Goal: Find specific fact: Find specific fact

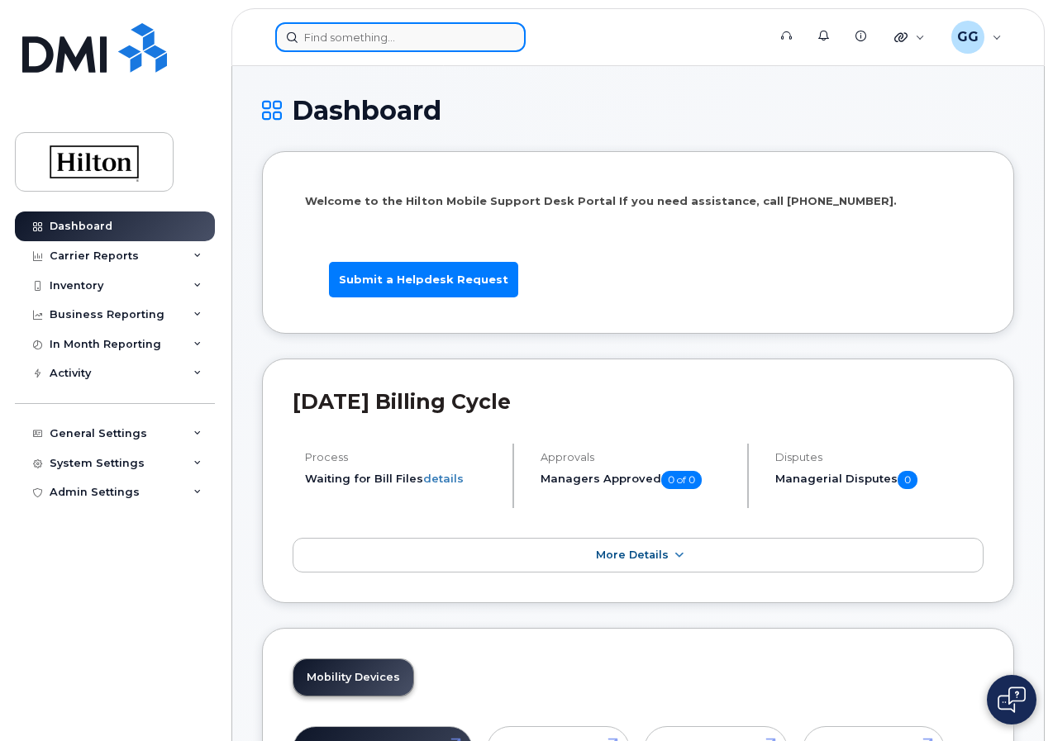
click at [316, 45] on input at bounding box center [400, 37] width 250 height 30
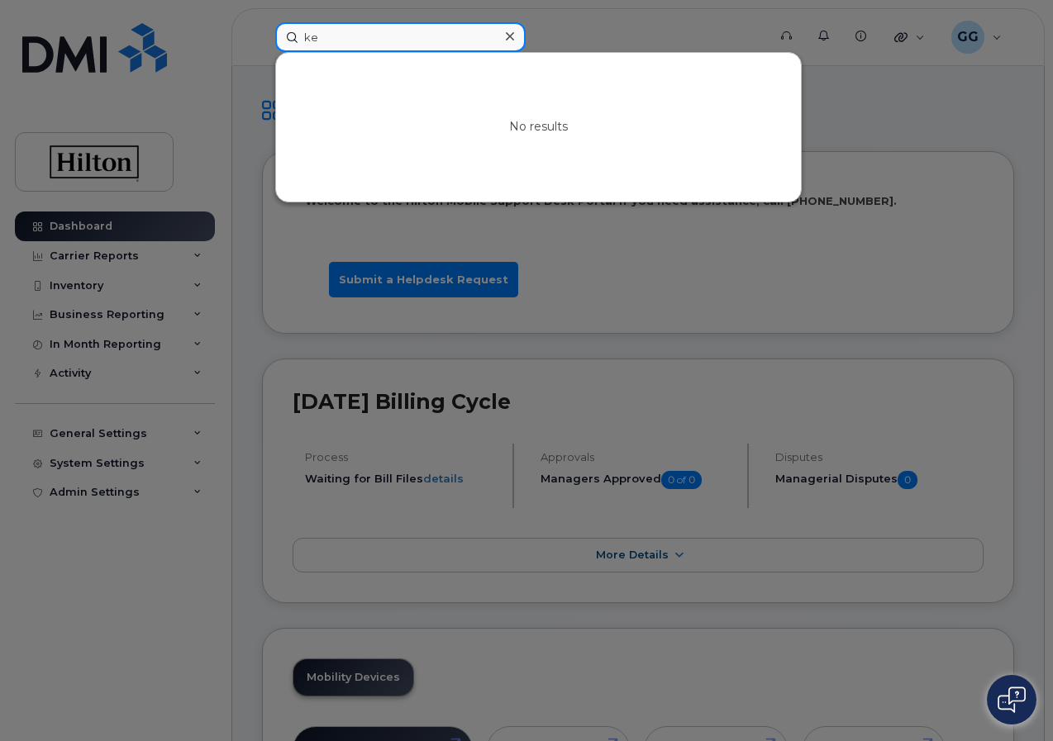
type input "k"
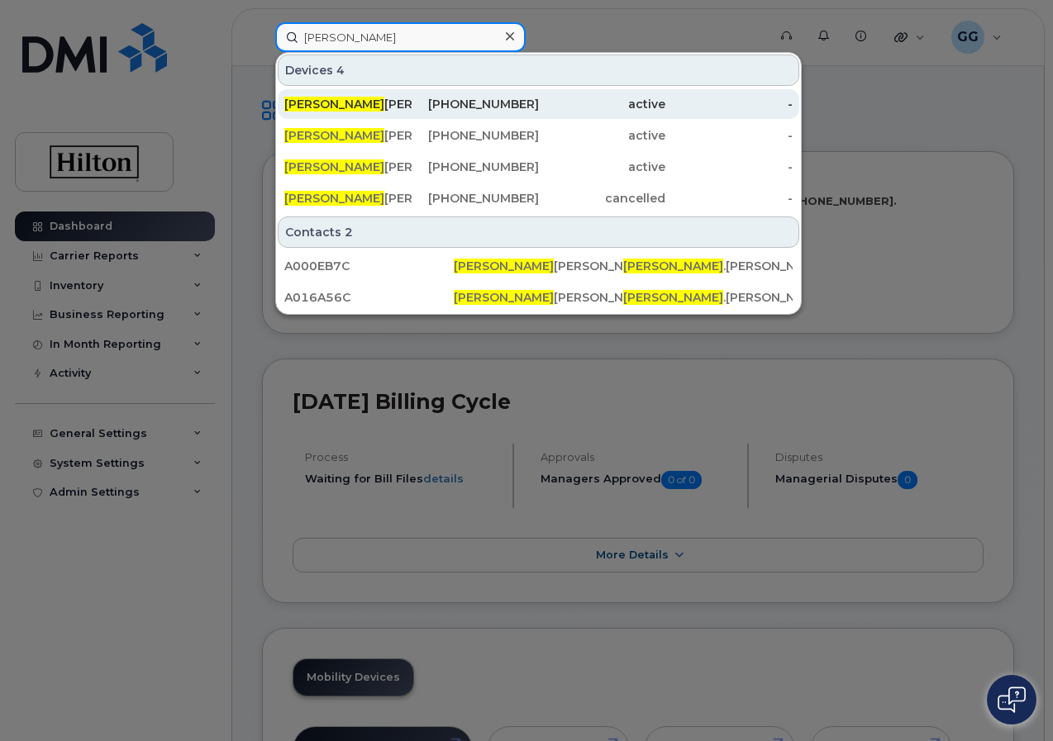
type input "[PERSON_NAME]"
click at [473, 106] on div "[PHONE_NUMBER]" at bounding box center [474, 104] width 127 height 17
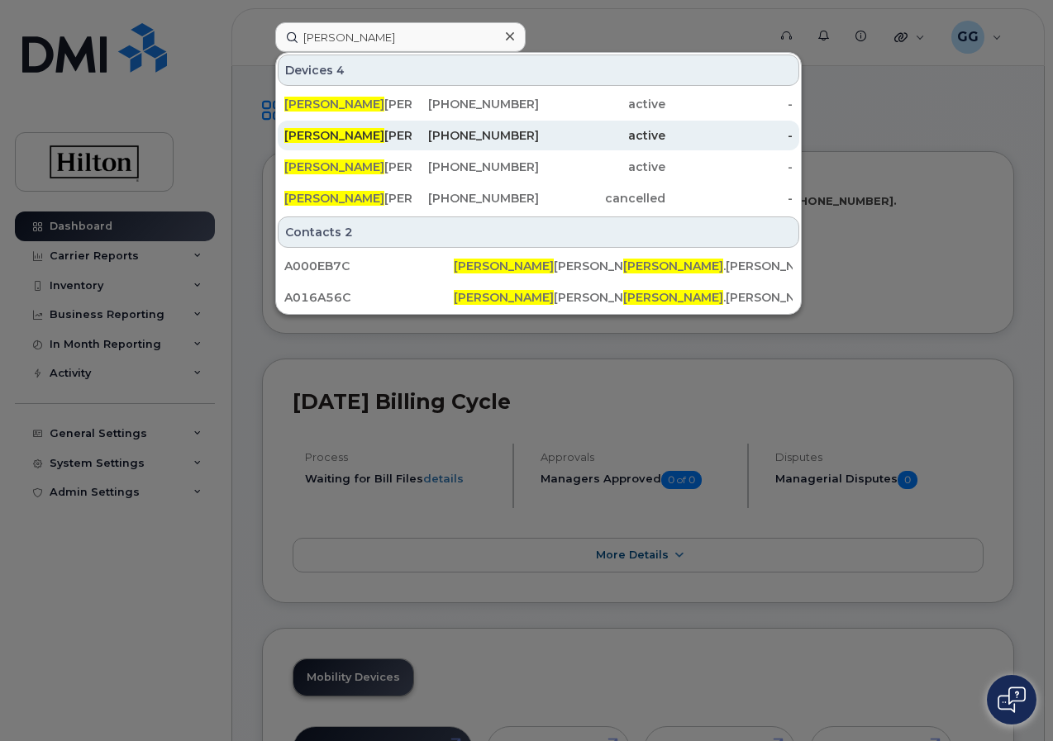
click at [471, 134] on div "[PHONE_NUMBER]" at bounding box center [474, 135] width 127 height 17
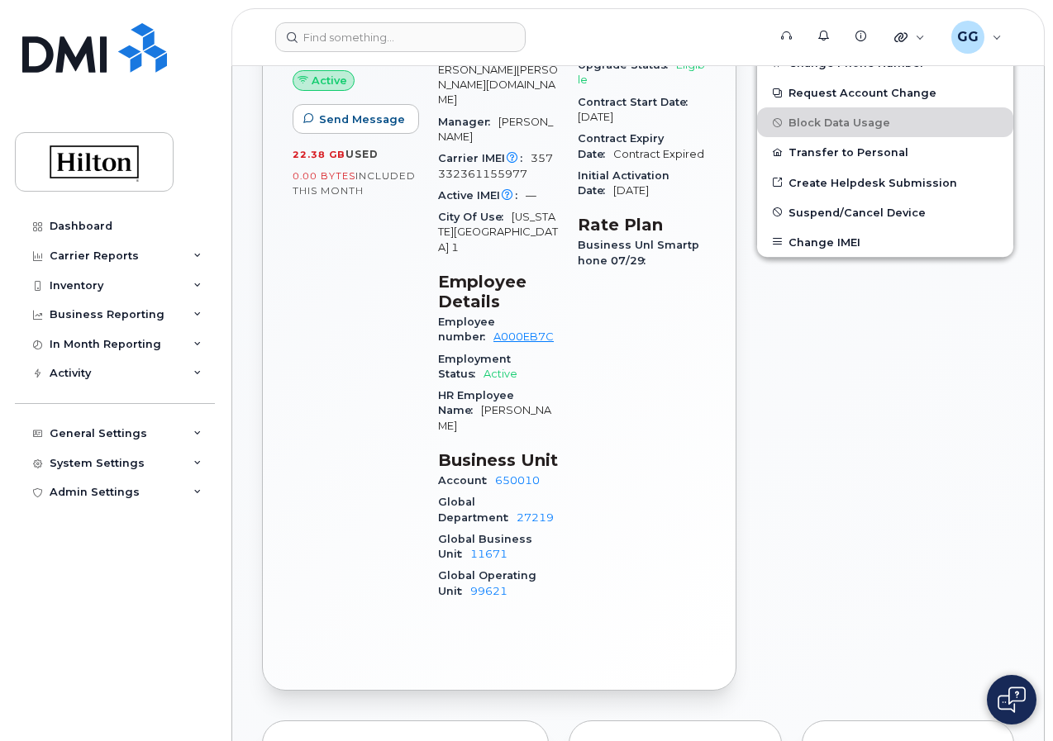
scroll to position [661, 0]
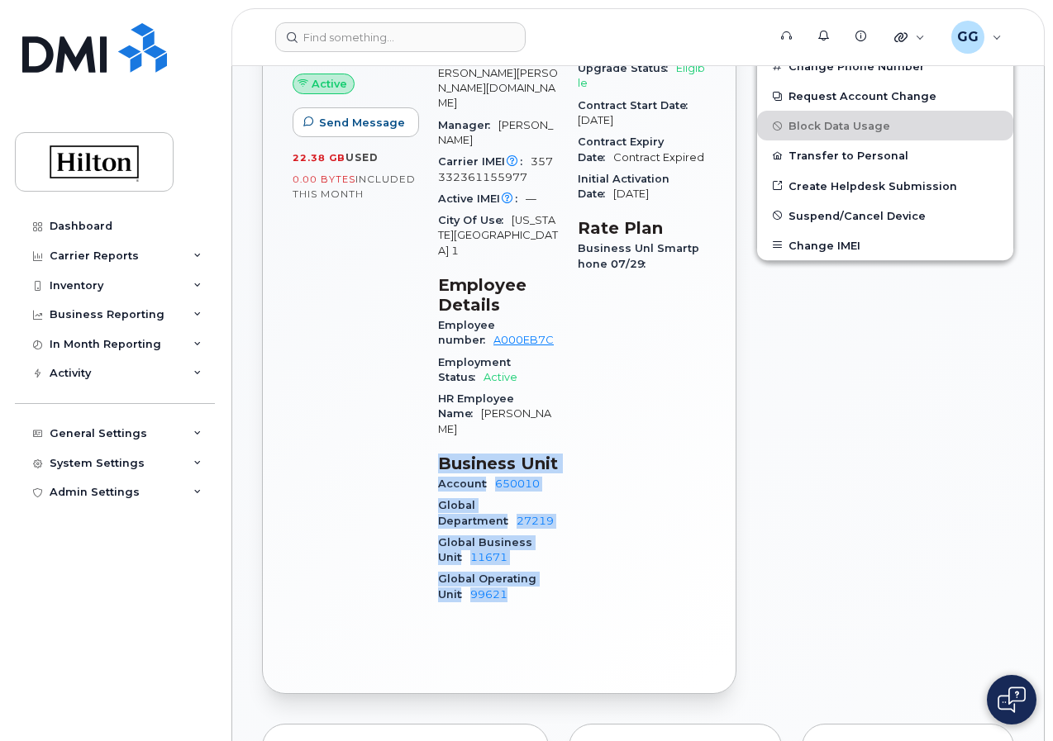
drag, startPoint x: 435, startPoint y: 378, endPoint x: 558, endPoint y: 523, distance: 190.5
click at [558, 523] on div "Device Details Device iPhone 13 SIM 89148000007510798164 Email Kellie.Cahill@hi…" at bounding box center [498, 284] width 140 height 689
copy section "Business Unit Account 650010 Global Department 27219 Global Business Unit 11671…"
click at [370, 429] on div "Active Send Message 22.38 GB  used 0.00 Bytes  included this month" at bounding box center [355, 284] width 145 height 689
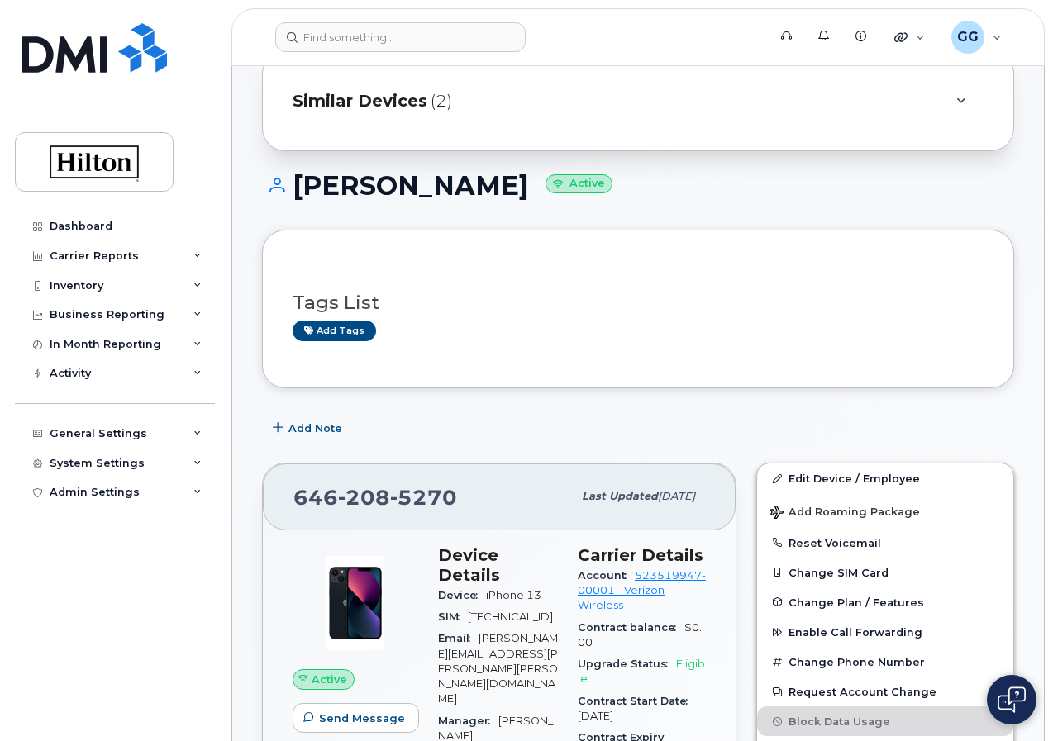
scroll to position [248, 0]
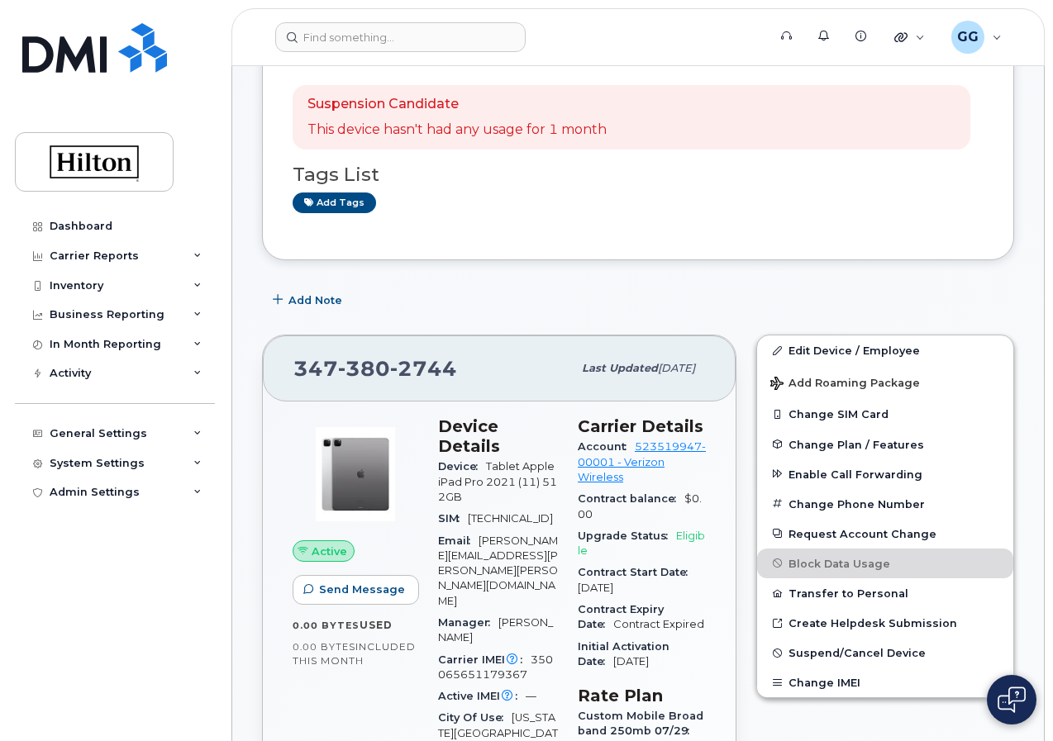
scroll to position [248, 0]
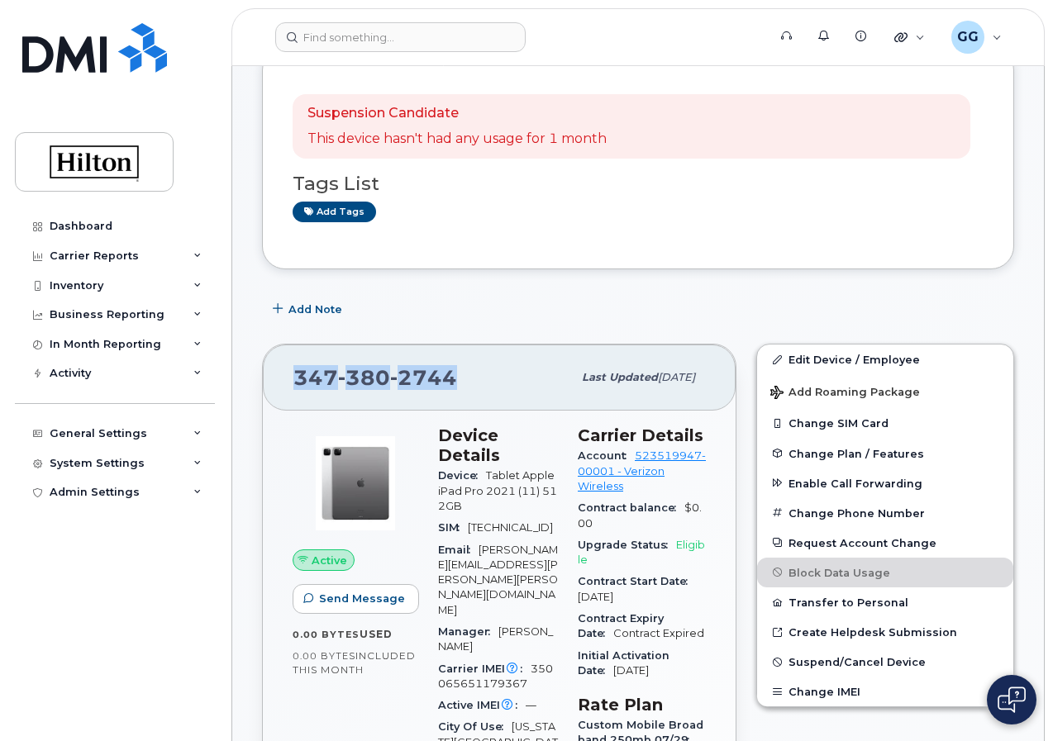
drag, startPoint x: 459, startPoint y: 379, endPoint x: 288, endPoint y: 392, distance: 172.4
click at [288, 392] on div "347 380 2744 Last updated Jul 15, 2025" at bounding box center [499, 378] width 473 height 66
copy span "347 380 2744"
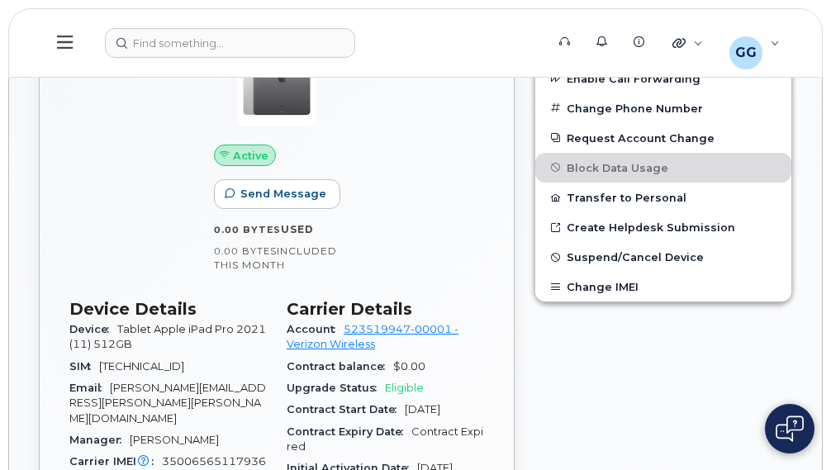
scroll to position [496, 0]
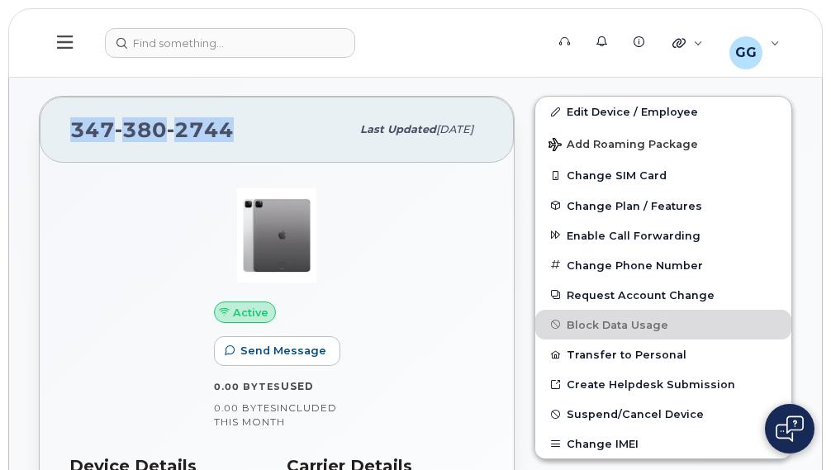
copy span "347 380 2744"
